Goal: Task Accomplishment & Management: Use online tool/utility

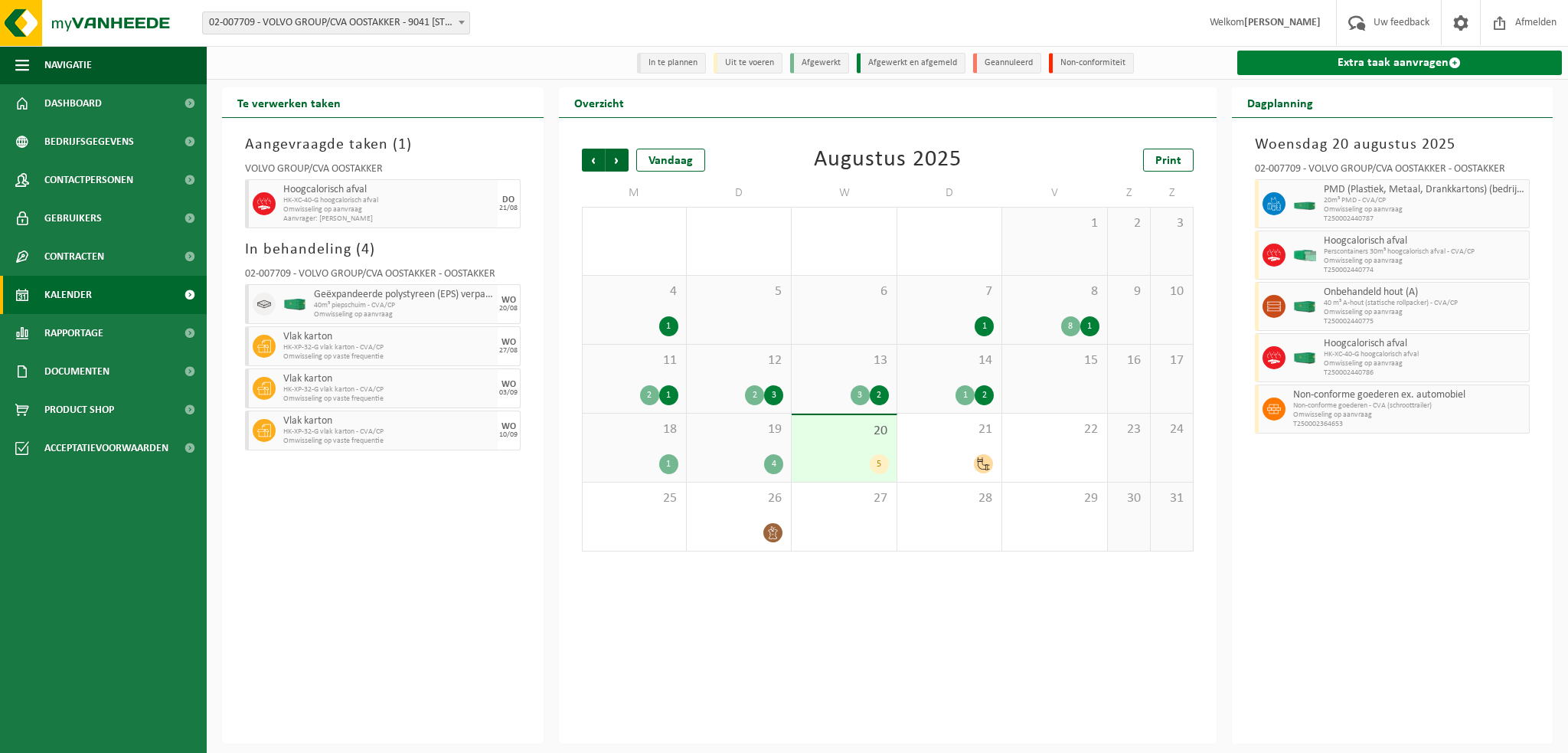
click at [1353, 58] on link "Extra taak aanvragen" at bounding box center [1400, 63] width 326 height 24
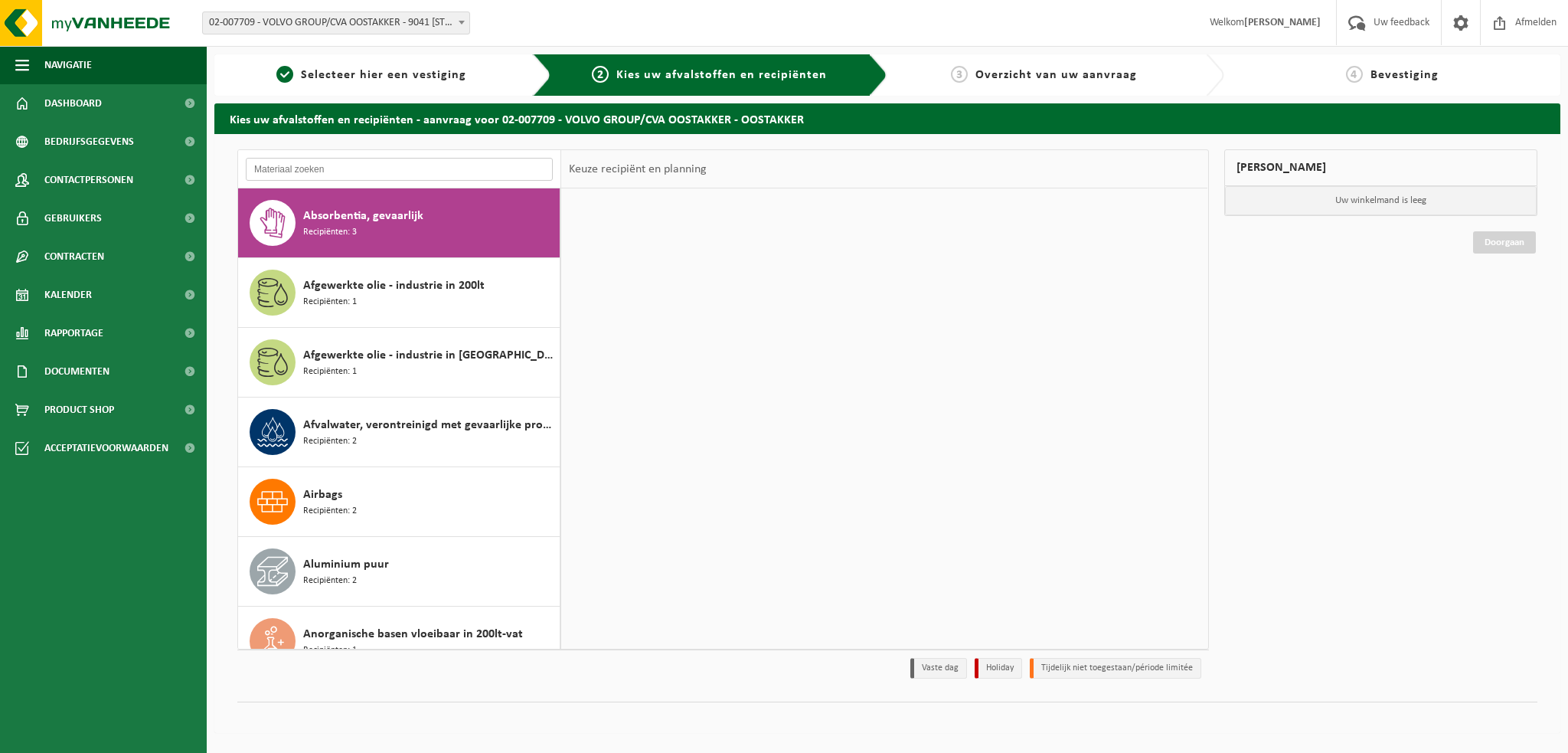
click at [297, 172] on input "text" at bounding box center [399, 169] width 307 height 23
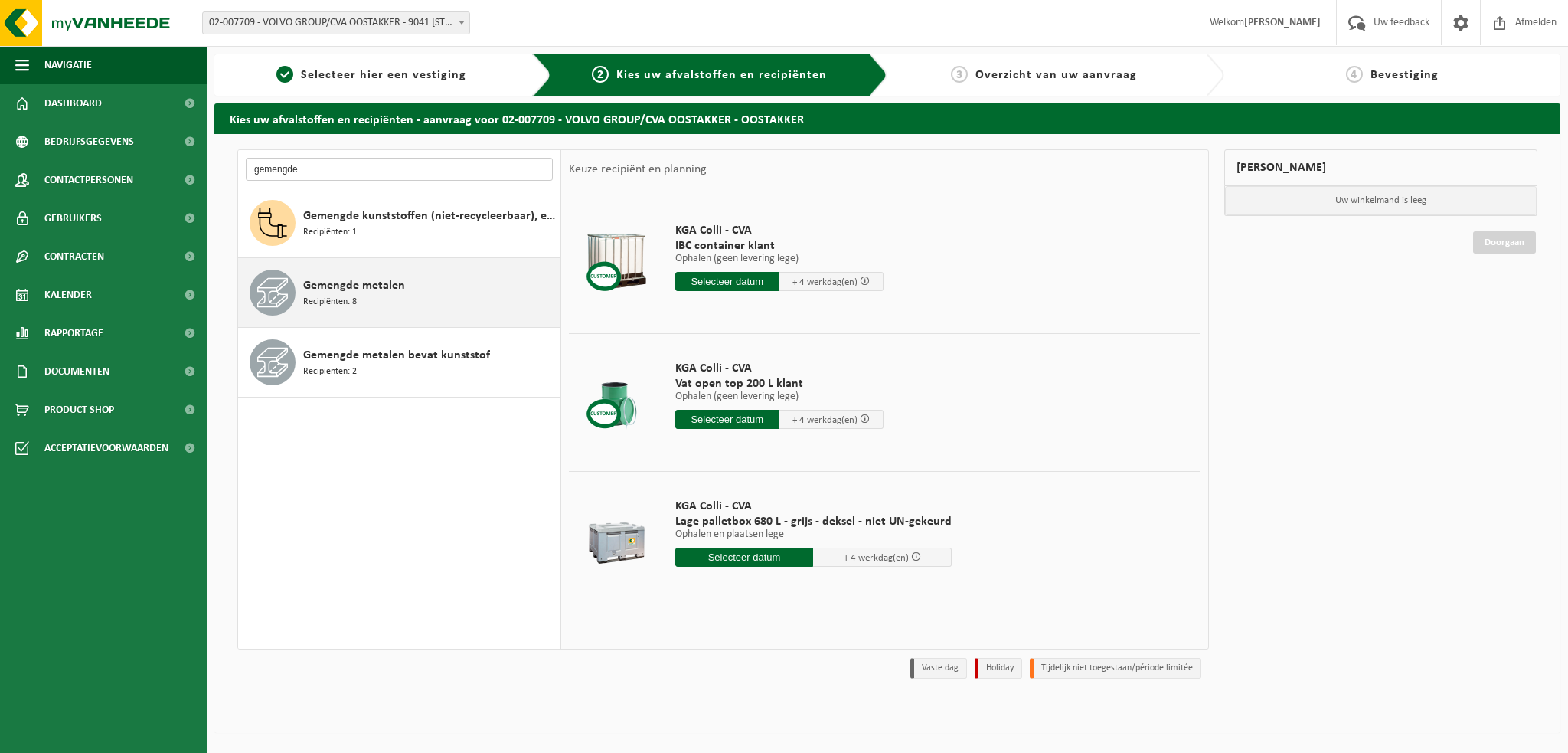
type input "gemengde"
click at [364, 284] on span "Gemengde metalen" at bounding box center [354, 286] width 102 height 19
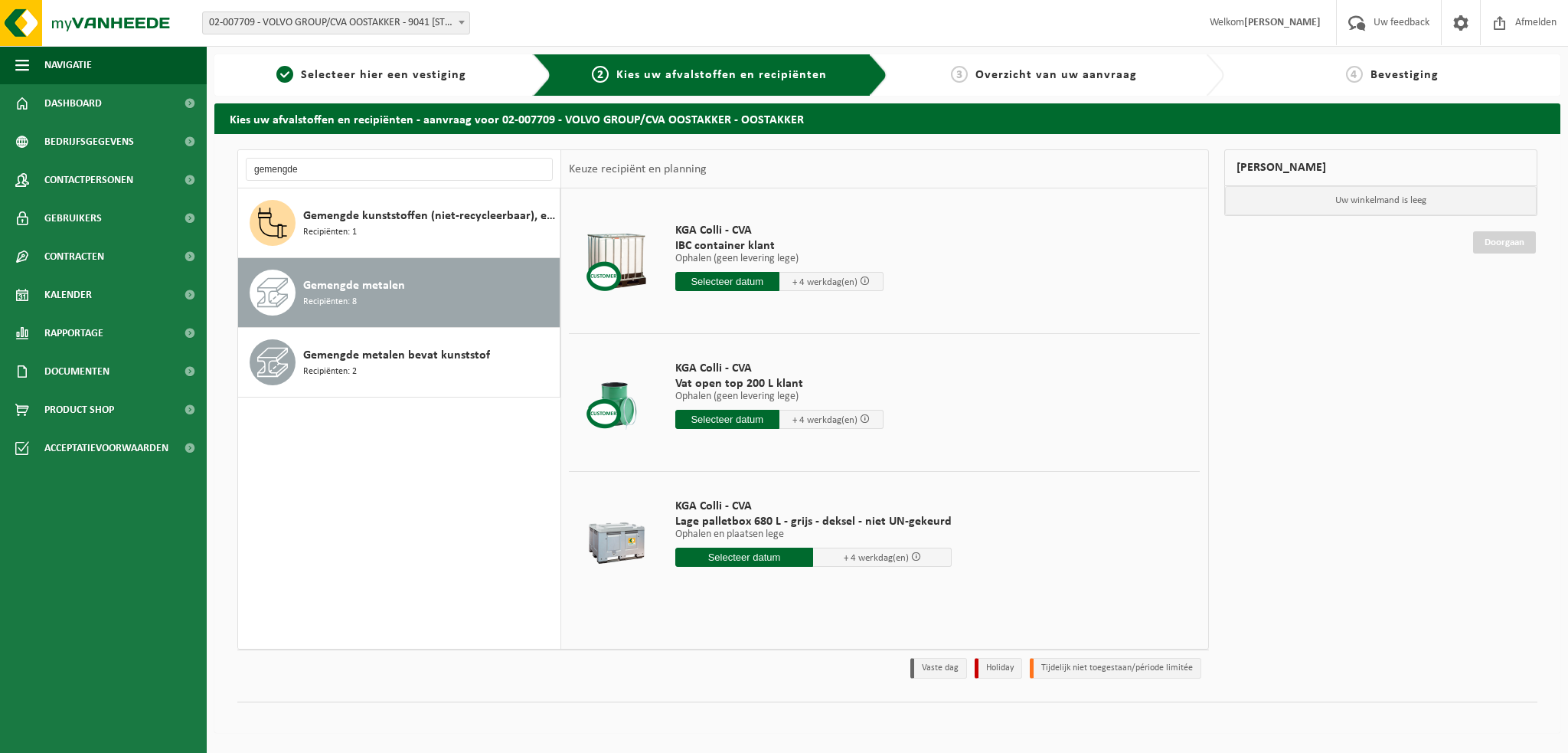
click at [366, 294] on span "Gemengde metalen" at bounding box center [354, 286] width 102 height 19
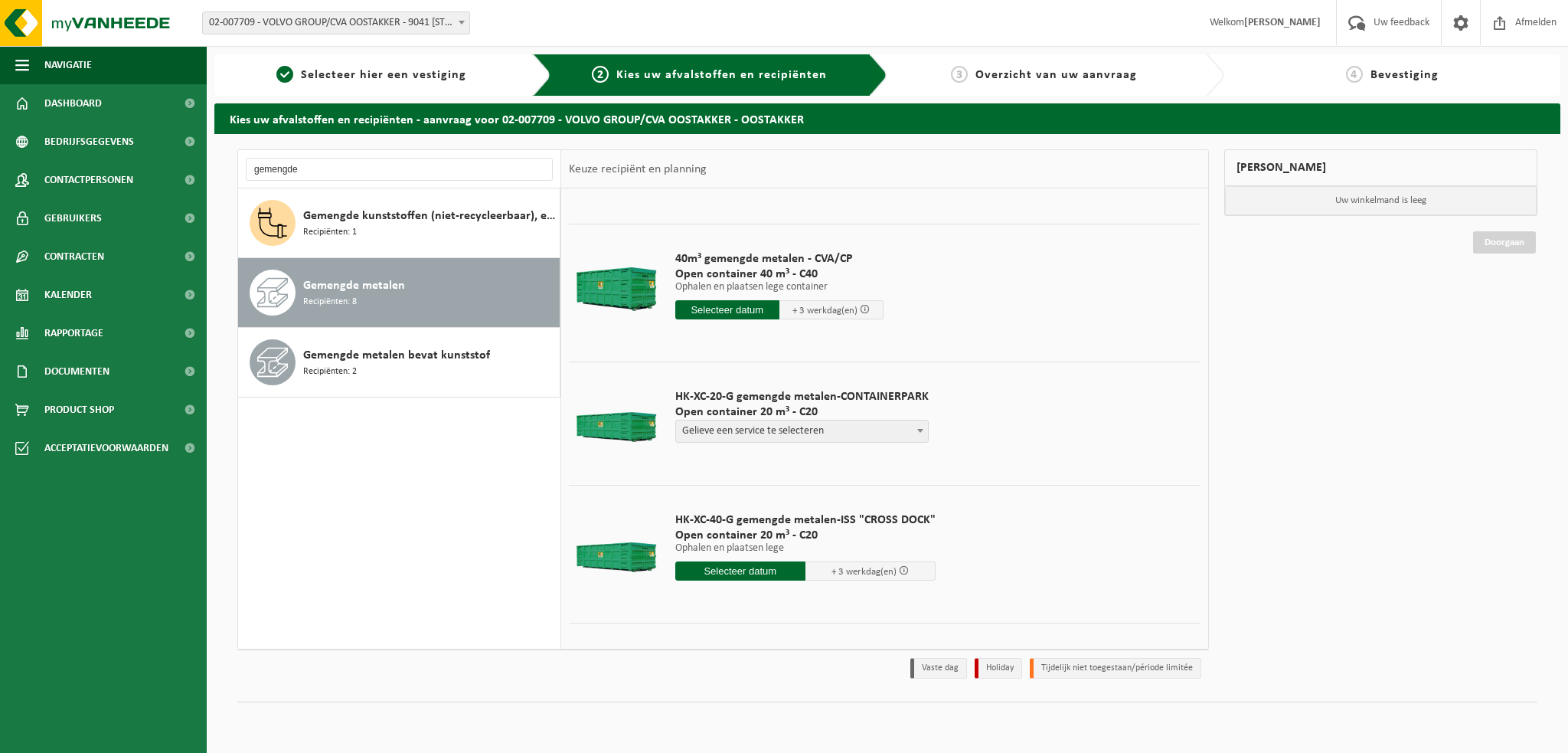
scroll to position [153, 0]
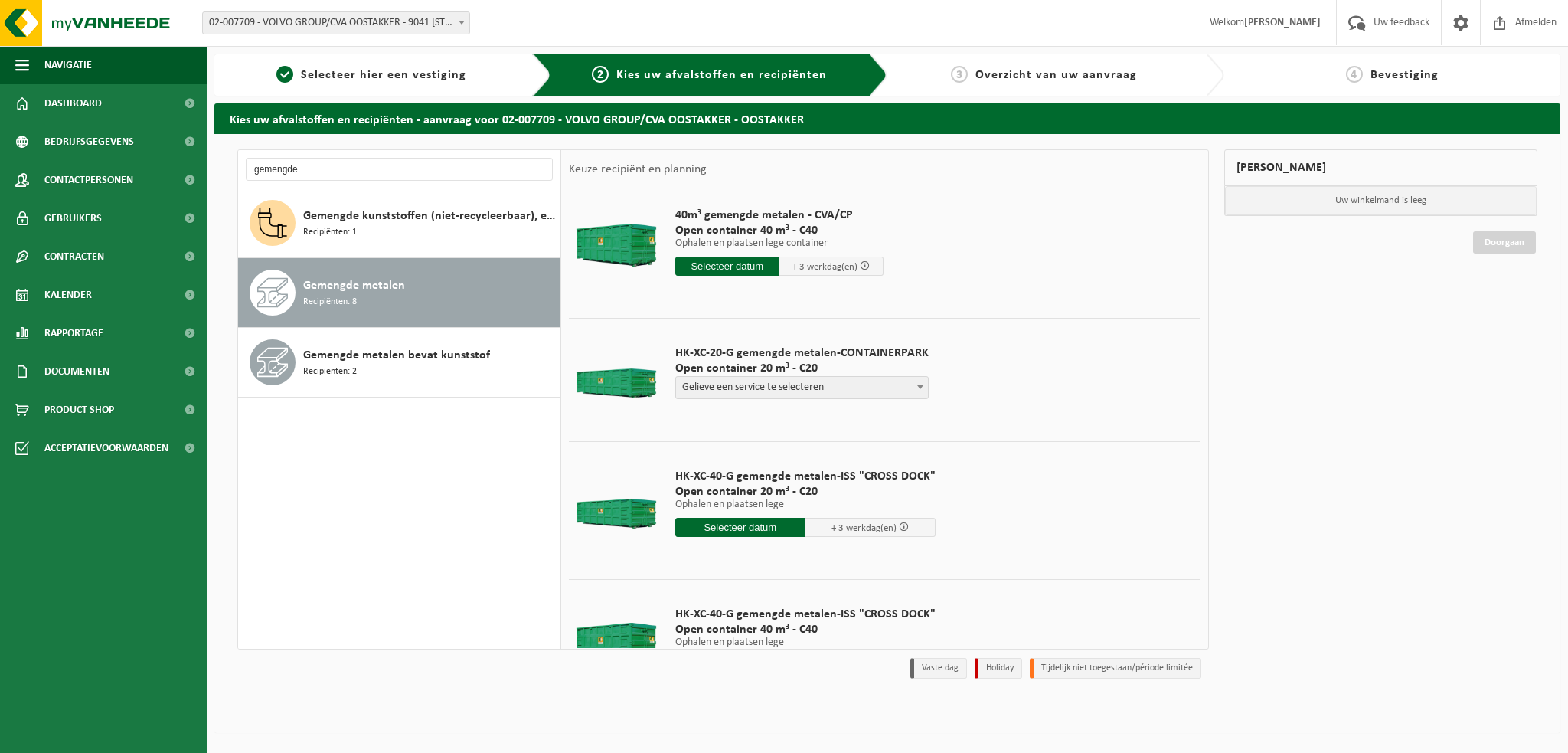
click at [916, 389] on span at bounding box center [921, 387] width 15 height 20
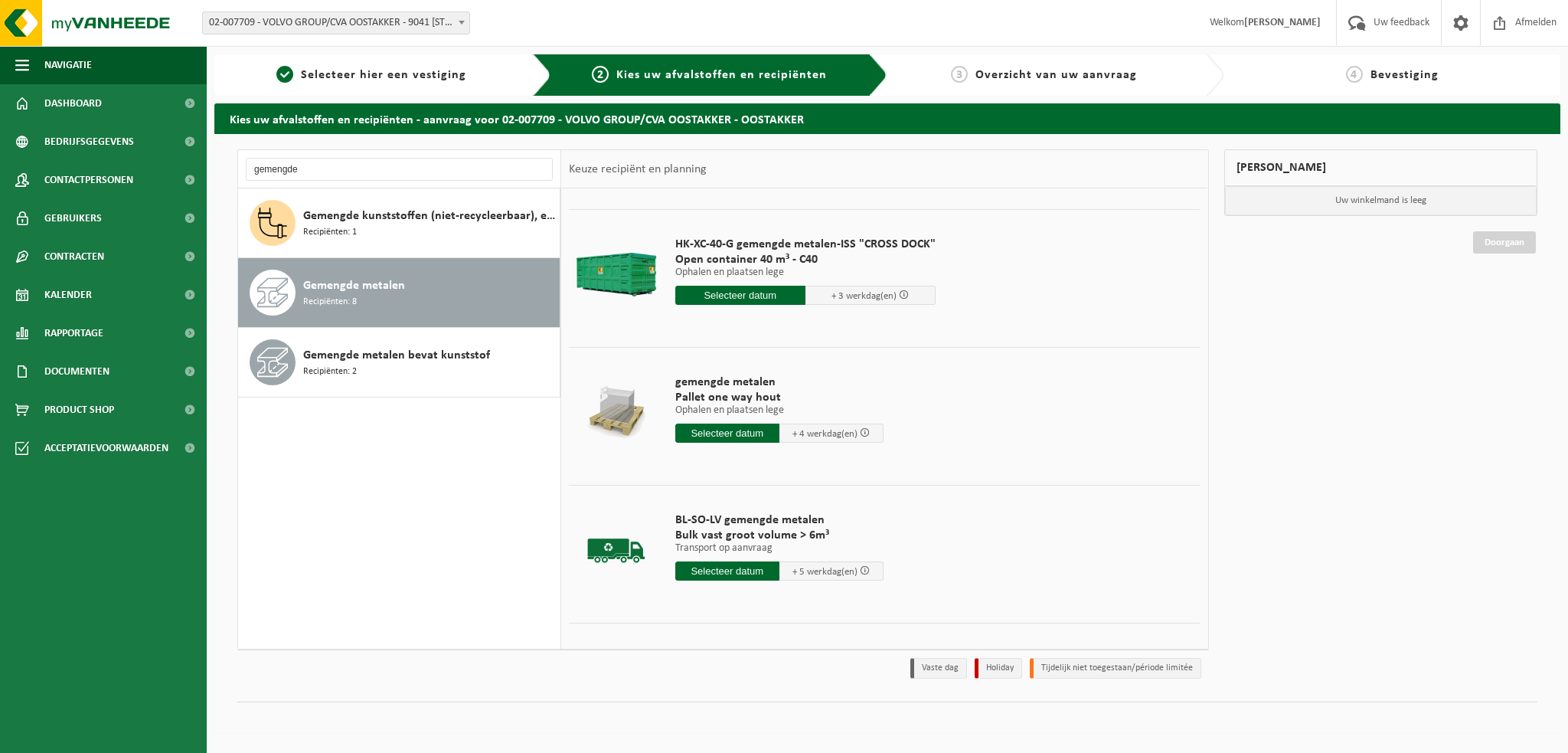
scroll to position [0, 0]
